Goal: Book appointment/travel/reservation

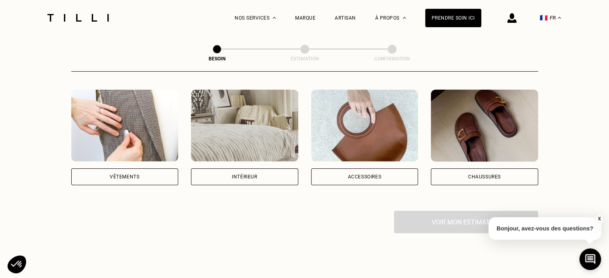
scroll to position [150, 0]
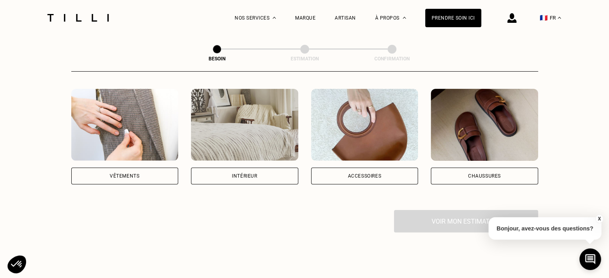
click at [135, 173] on div "Vêtements" at bounding box center [124, 176] width 107 height 17
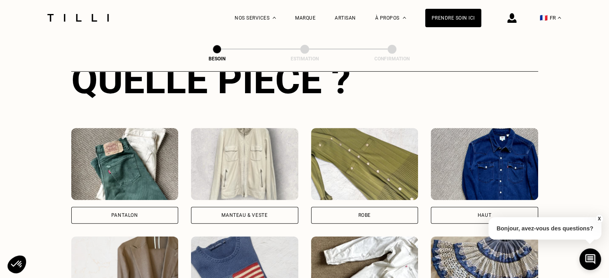
scroll to position [328, 0]
click at [149, 212] on div "Pantalon" at bounding box center [124, 215] width 107 height 17
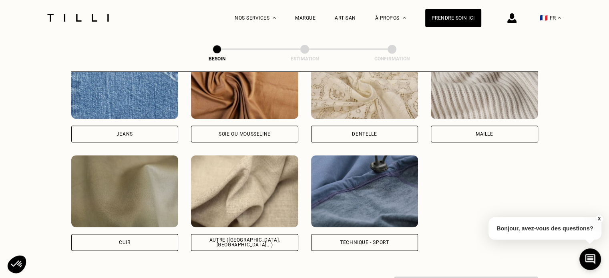
scroll to position [897, 0]
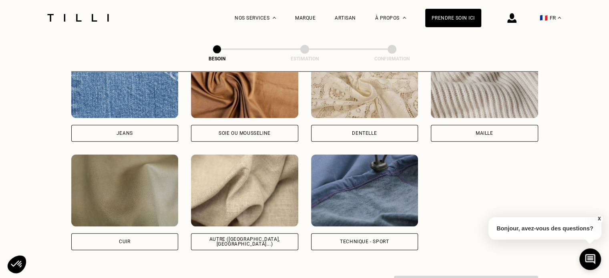
click at [248, 238] on div "Autre ([GEOGRAPHIC_DATA], [GEOGRAPHIC_DATA]...)" at bounding box center [244, 242] width 107 height 17
select select "FR"
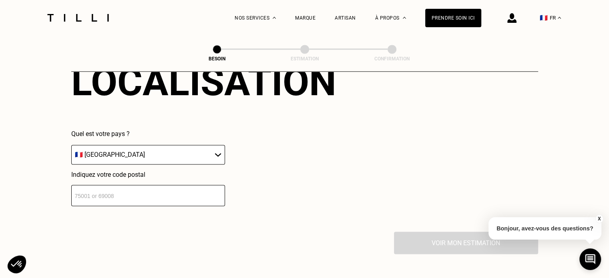
scroll to position [1139, 0]
click at [173, 189] on input "number" at bounding box center [148, 195] width 154 height 21
type input "5"
type input "8"
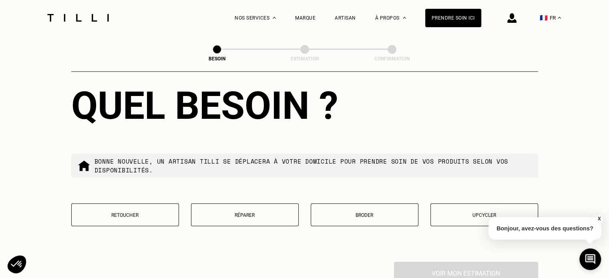
scroll to position [1330, 0]
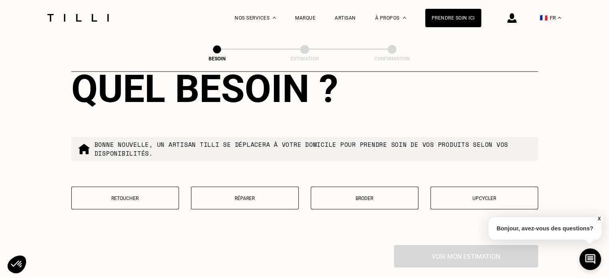
type input "75008"
click at [238, 195] on p "Réparer" at bounding box center [244, 198] width 99 height 6
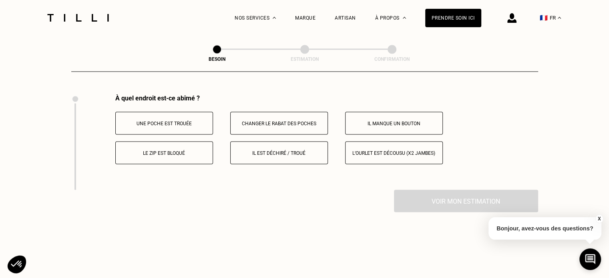
drag, startPoint x: 268, startPoint y: 231, endPoint x: 237, endPoint y: 208, distance: 38.1
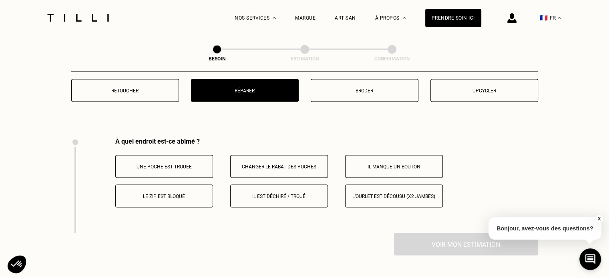
scroll to position [1437, 0]
click at [292, 194] on p "Il est déchiré / troué" at bounding box center [279, 197] width 89 height 6
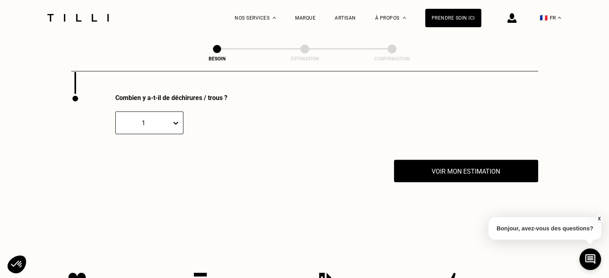
scroll to position [1577, 0]
click at [178, 122] on icon at bounding box center [176, 123] width 8 height 8
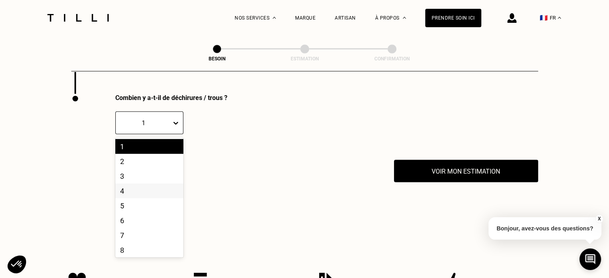
click at [142, 187] on div "4" at bounding box center [149, 191] width 68 height 15
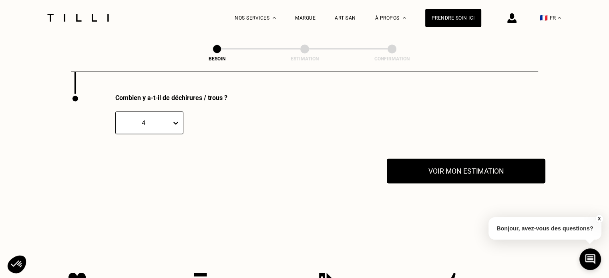
click at [436, 174] on button "Voir mon estimation" at bounding box center [466, 171] width 159 height 25
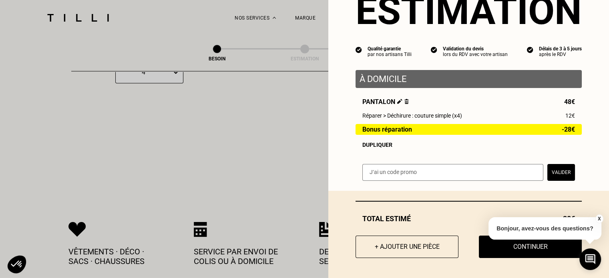
scroll to position [1631, 0]
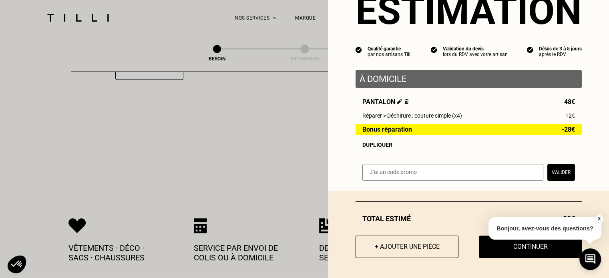
click at [601, 219] on button "X" at bounding box center [599, 219] width 8 height 9
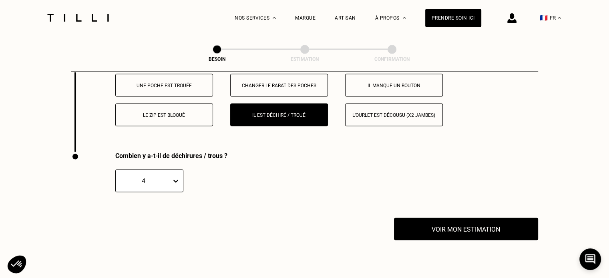
scroll to position [1514, 0]
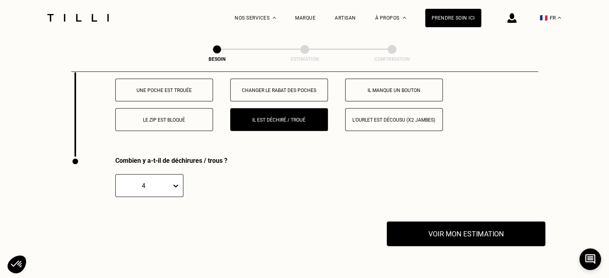
click at [468, 222] on button "Voir mon estimation" at bounding box center [466, 234] width 159 height 25
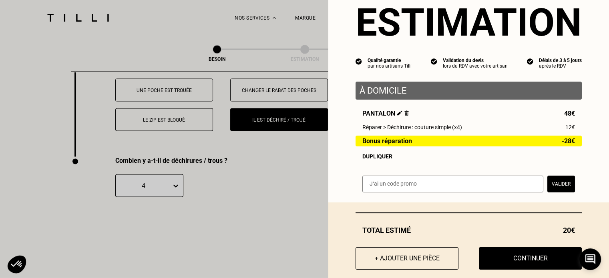
scroll to position [32, 0]
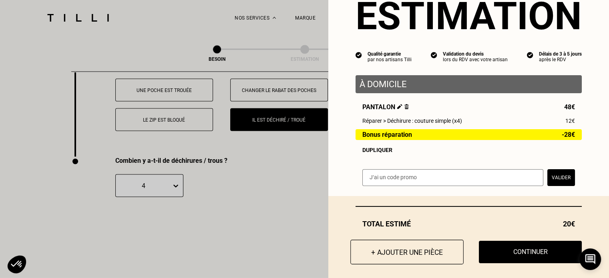
click at [423, 258] on button "+ Ajouter une pièce" at bounding box center [407, 252] width 113 height 25
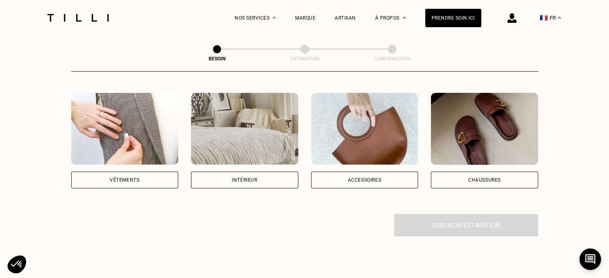
scroll to position [0, 0]
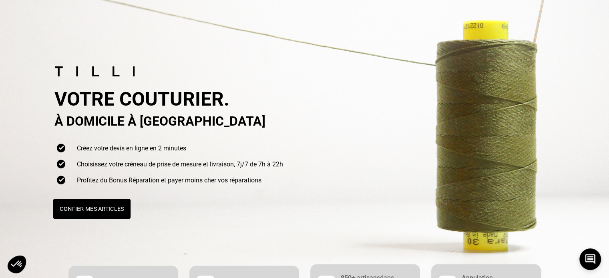
click at [65, 218] on button "Confier mes articles" at bounding box center [91, 209] width 77 height 20
select select "FR"
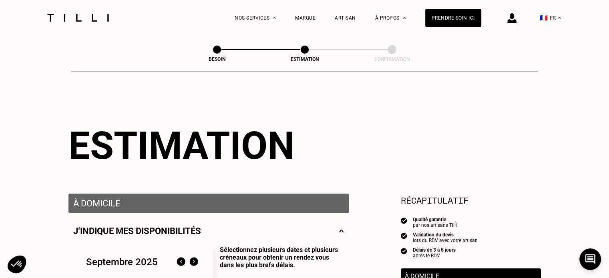
click at [222, 51] on div "Besoin Estimation Confirmation" at bounding box center [305, 50] width 234 height 10
click at [220, 51] on span at bounding box center [217, 49] width 9 height 9
select select "FR"
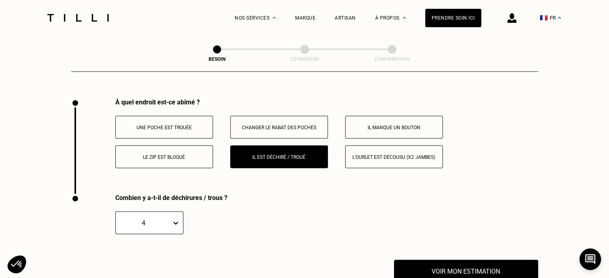
scroll to position [1481, 0]
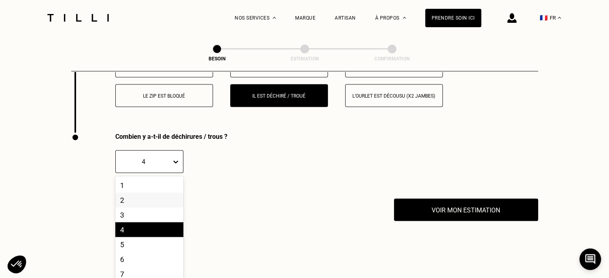
click at [176, 173] on div "10 results available. Use Up and Down to choose options, press Enter to select …" at bounding box center [149, 162] width 68 height 23
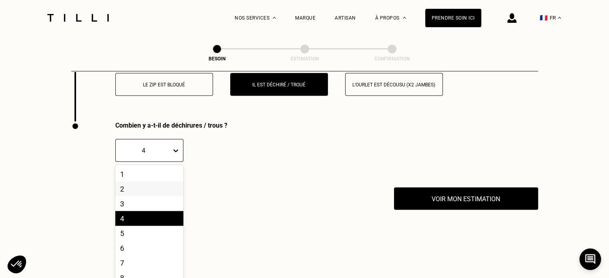
scroll to position [1555, 0]
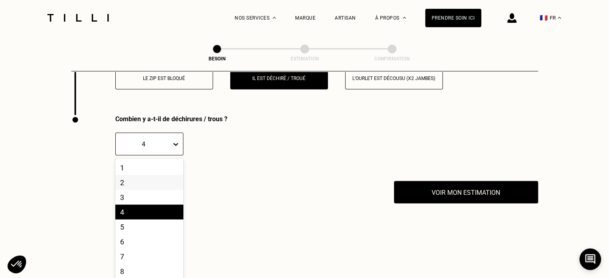
click at [141, 175] on div "2" at bounding box center [149, 182] width 68 height 15
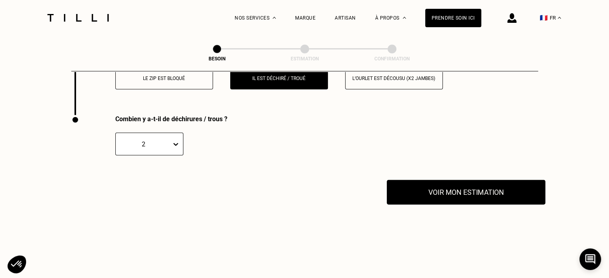
click at [459, 185] on button "Voir mon estimation" at bounding box center [466, 192] width 159 height 25
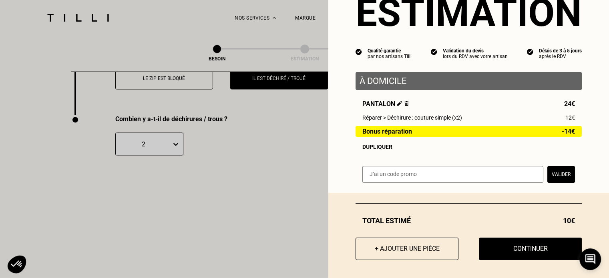
scroll to position [37, 0]
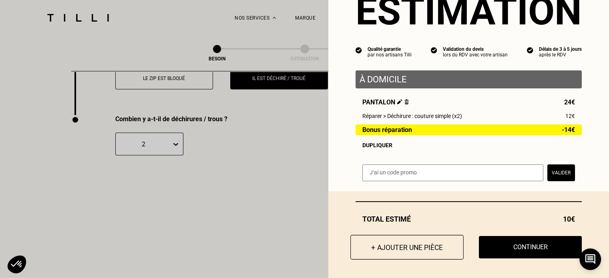
click at [405, 249] on button "+ Ajouter une pièce" at bounding box center [407, 247] width 113 height 25
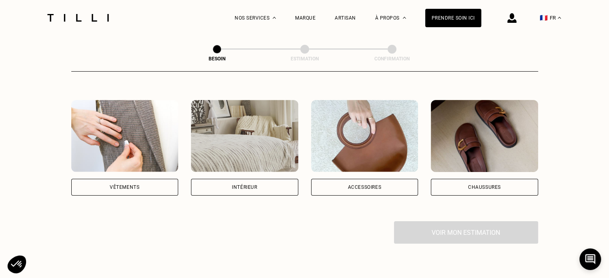
scroll to position [139, 0]
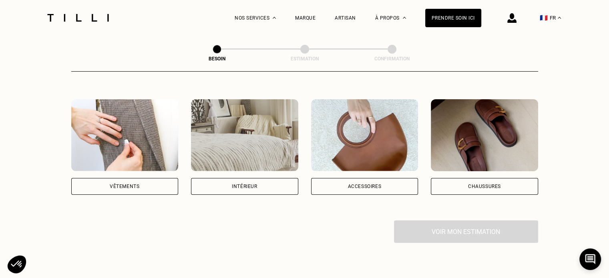
click at [137, 184] on div "Vêtements" at bounding box center [125, 186] width 30 height 5
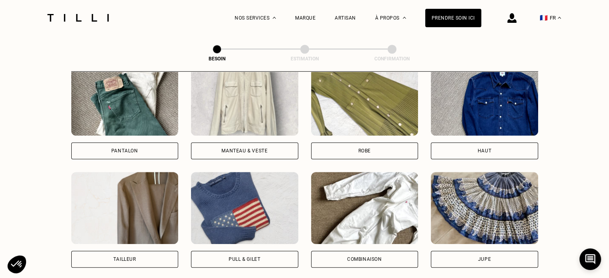
scroll to position [395, 0]
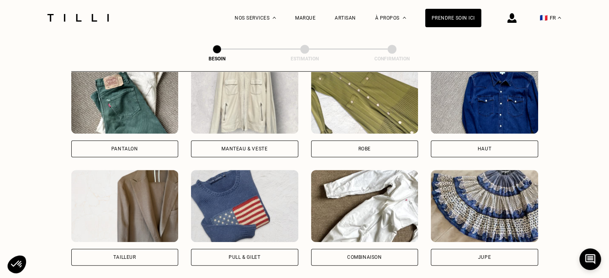
click at [138, 141] on div "Pantalon" at bounding box center [124, 149] width 107 height 17
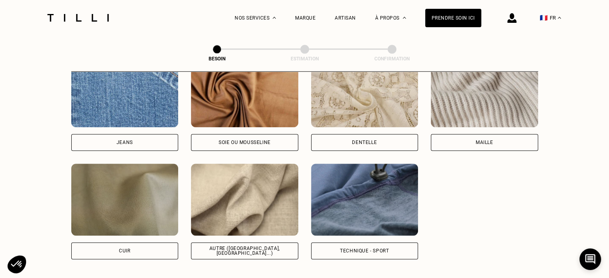
scroll to position [888, 0]
click at [238, 243] on div "Autre ([GEOGRAPHIC_DATA], [GEOGRAPHIC_DATA]...)" at bounding box center [244, 251] width 107 height 17
select select "FR"
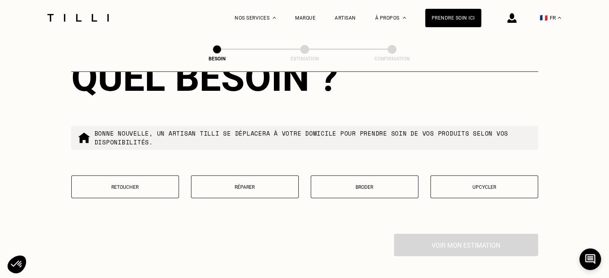
scroll to position [1343, 0]
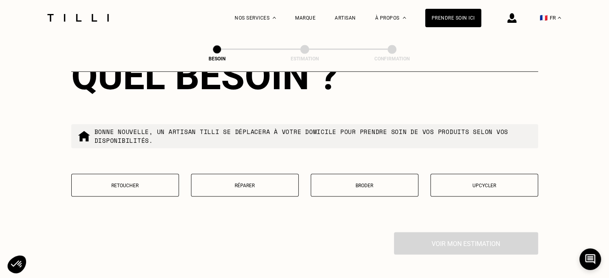
click at [218, 184] on button "Réparer" at bounding box center [245, 185] width 108 height 23
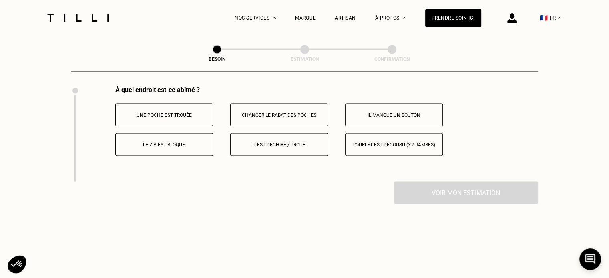
scroll to position [1481, 0]
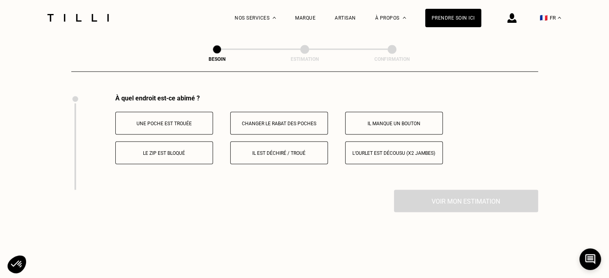
click at [274, 150] on p "Il est déchiré / troué" at bounding box center [279, 153] width 89 height 6
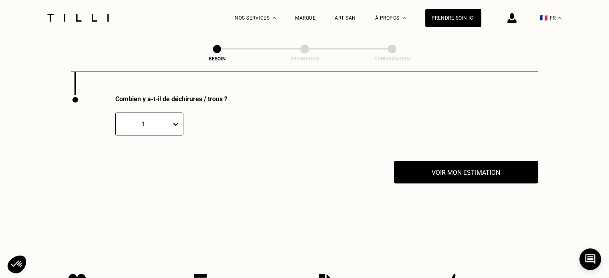
scroll to position [1577, 0]
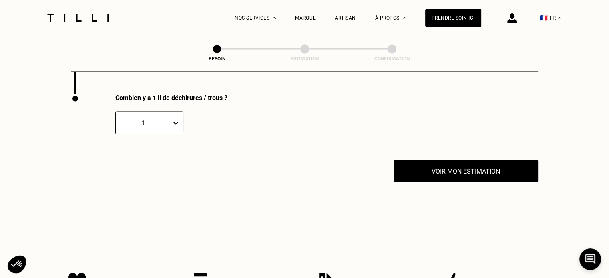
click at [156, 119] on div "1" at bounding box center [144, 123] width 48 height 8
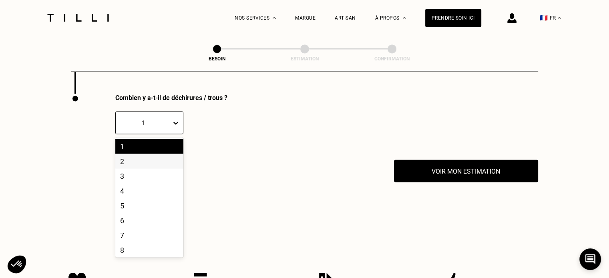
click at [143, 160] on div "2" at bounding box center [149, 161] width 68 height 15
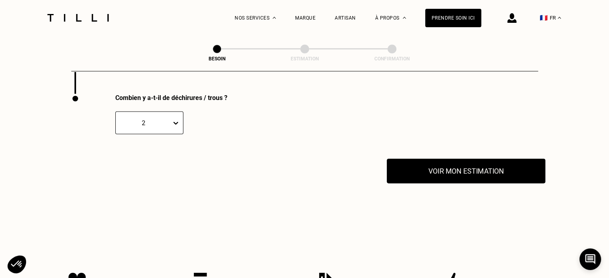
click at [440, 168] on button "Voir mon estimation" at bounding box center [466, 171] width 159 height 25
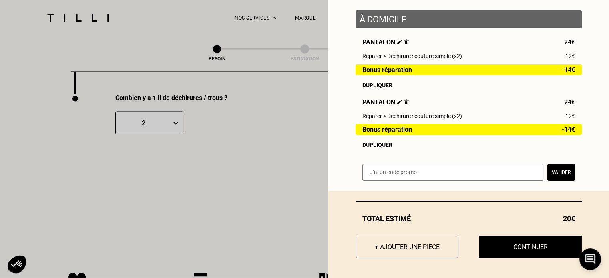
scroll to position [100, 0]
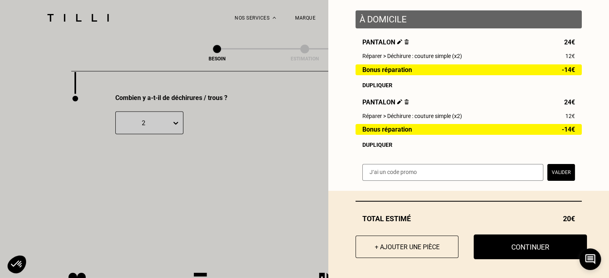
click at [512, 242] on button "Continuer" at bounding box center [530, 247] width 113 height 25
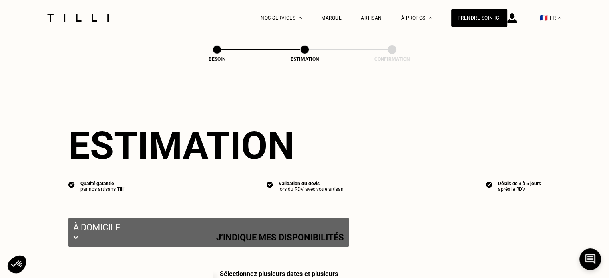
select select "FR"
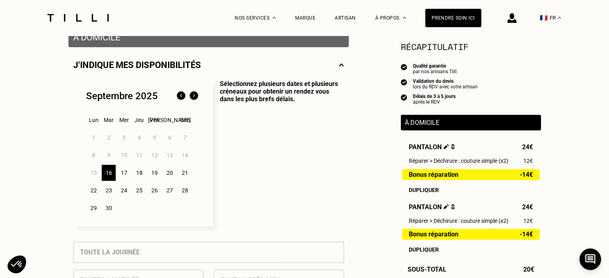
scroll to position [165, 0]
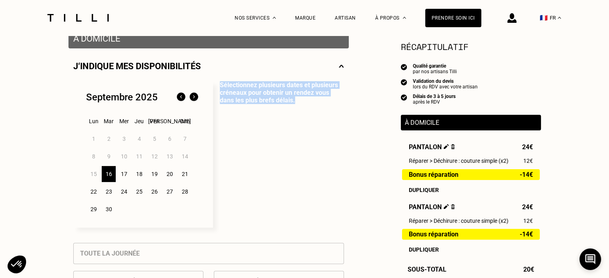
drag, startPoint x: 220, startPoint y: 85, endPoint x: 283, endPoint y: 109, distance: 67.6
click at [283, 109] on p "Sélectionnez plusieurs dates et plusieurs créneaux pour obtenir un rendez vous …" at bounding box center [278, 154] width 131 height 147
click at [276, 103] on p "Sélectionnez plusieurs dates et plusieurs créneaux pour obtenir un rendez vous …" at bounding box center [278, 154] width 131 height 147
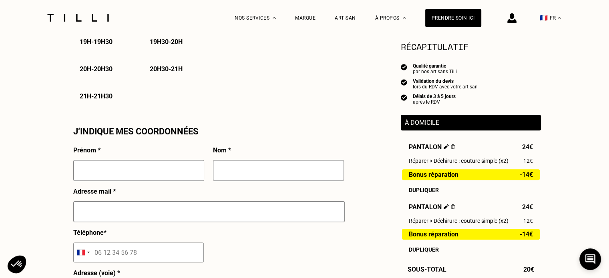
scroll to position [556, 0]
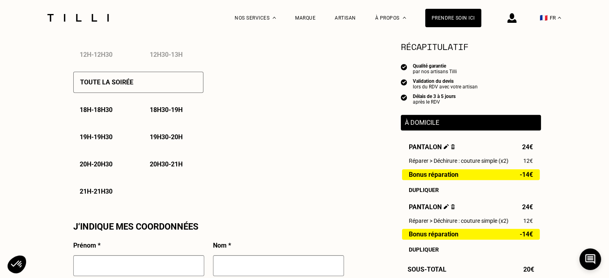
click at [103, 116] on div "18h - 18h30" at bounding box center [103, 110] width 60 height 20
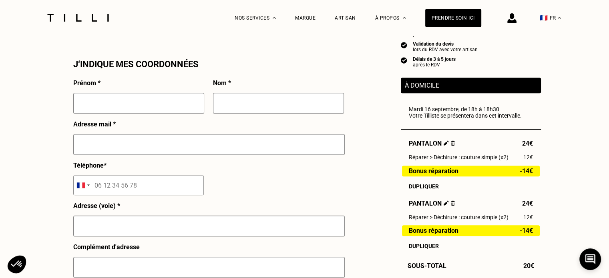
scroll to position [715, 0]
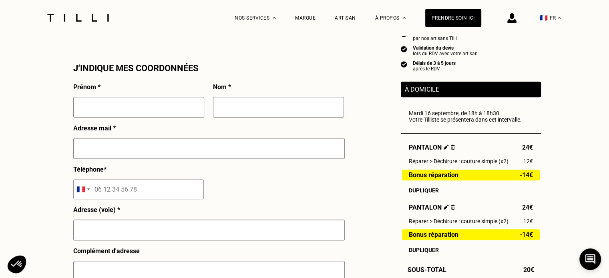
click at [109, 113] on input "text" at bounding box center [138, 107] width 131 height 21
type input "[PERSON_NAME]"
type input "[EMAIL_ADDRESS][DOMAIN_NAME]"
click at [146, 195] on input "tel" at bounding box center [138, 189] width 131 height 20
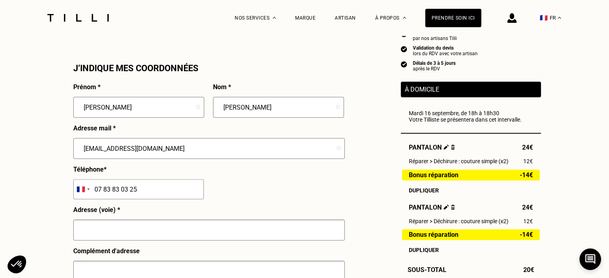
scroll to position [778, 0]
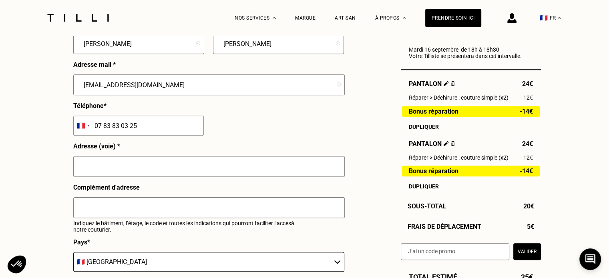
type input "07 83 83 03 25"
click at [192, 176] on input "text" at bounding box center [209, 166] width 272 height 21
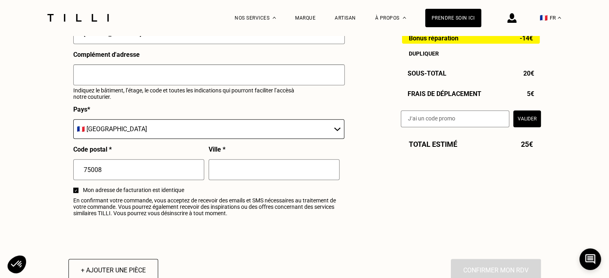
scroll to position [912, 0]
type input "[STREET_ADDRESS]"
click at [238, 176] on input "text" at bounding box center [274, 169] width 131 height 21
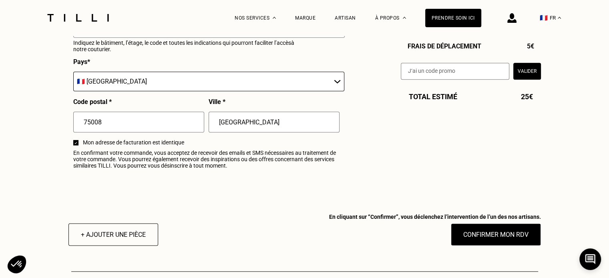
scroll to position [959, 0]
type input "[GEOGRAPHIC_DATA]"
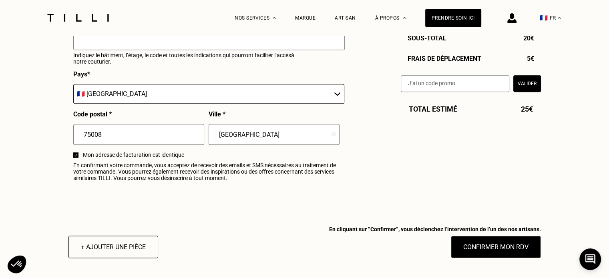
scroll to position [946, 0]
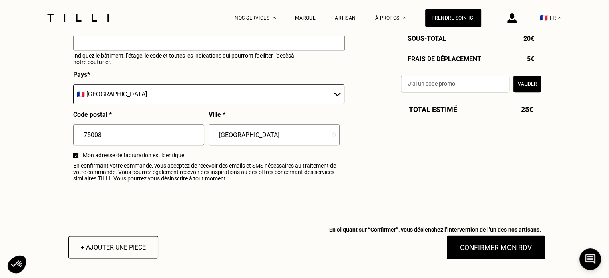
click at [471, 260] on button "Confirmer mon RDV" at bounding box center [495, 247] width 99 height 25
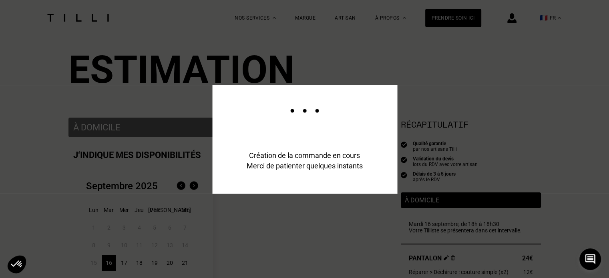
scroll to position [0, 0]
